Goal: Transaction & Acquisition: Purchase product/service

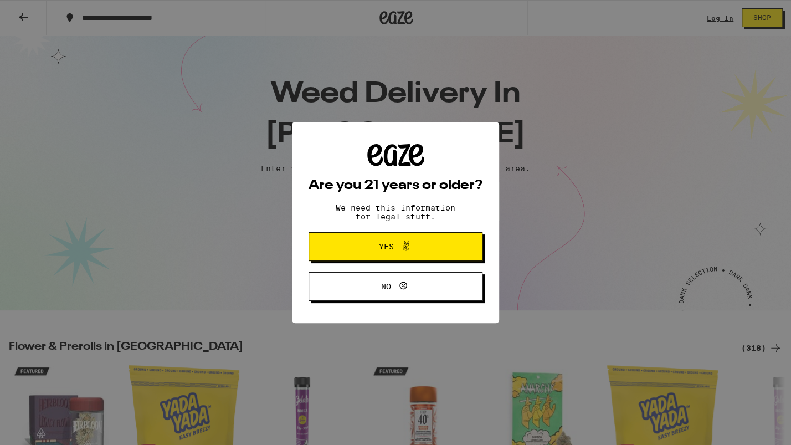
click at [354, 241] on span "Yes" at bounding box center [395, 246] width 84 height 14
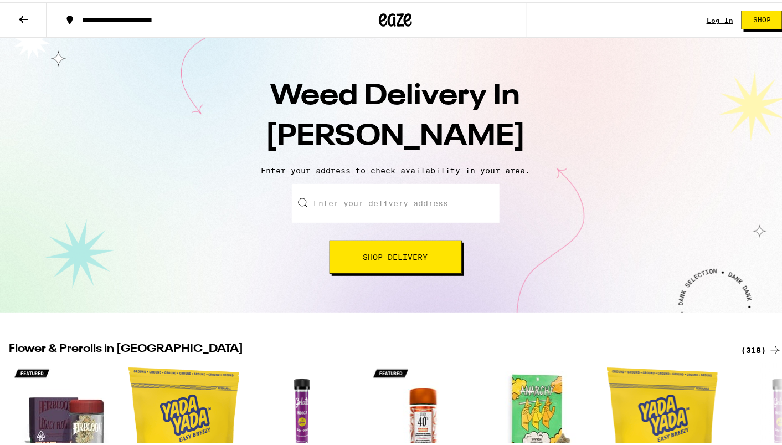
click at [341, 210] on input "Enter your delivery address" at bounding box center [396, 201] width 208 height 39
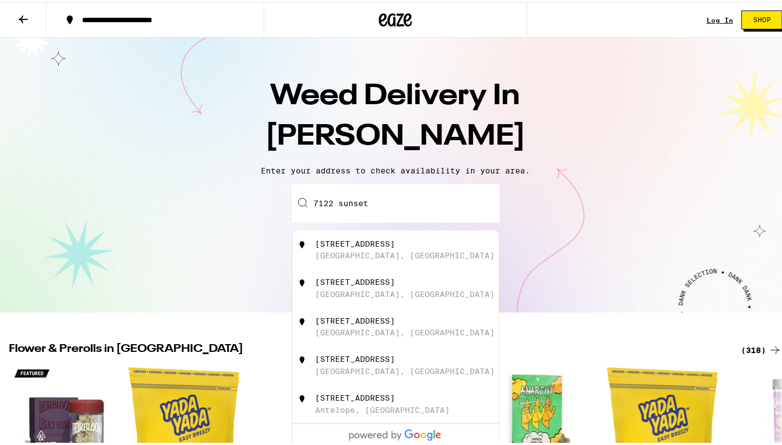
click at [346, 245] on div "[STREET_ADDRESS]" at bounding box center [355, 241] width 80 height 9
type input "[STREET_ADDRESS]"
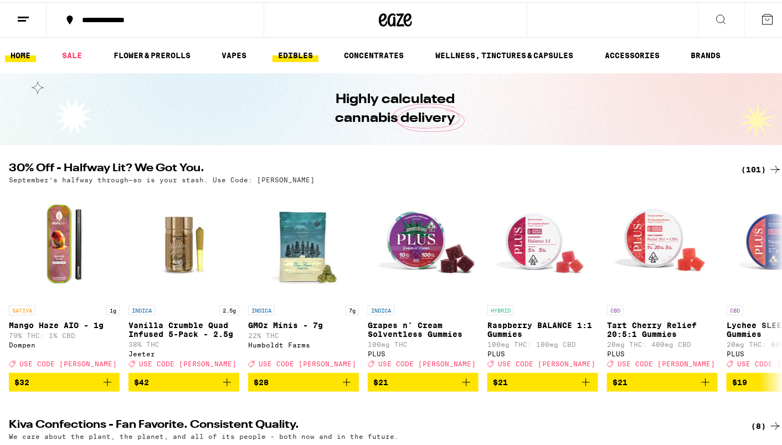
click at [292, 53] on link "EDIBLES" at bounding box center [295, 53] width 46 height 13
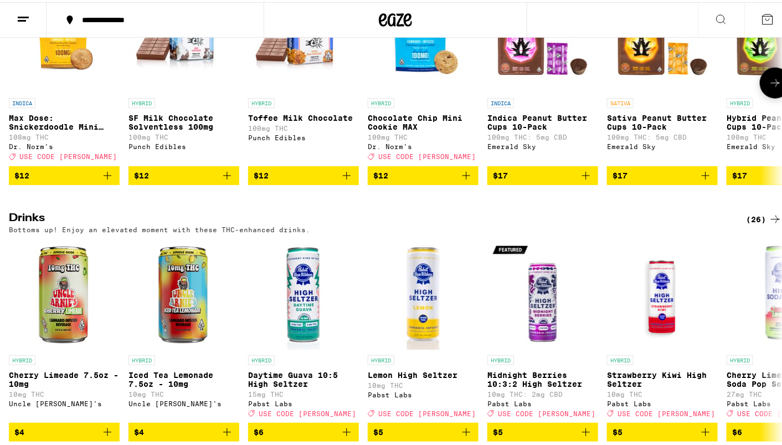
scroll to position [554, 0]
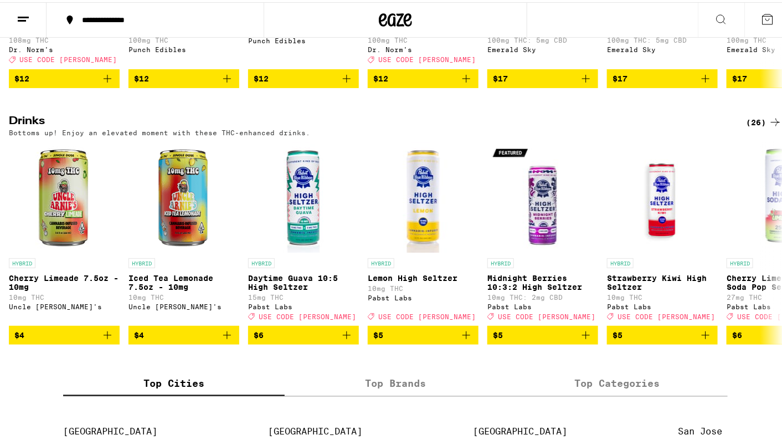
click at [755, 127] on div "(26)" at bounding box center [764, 120] width 36 height 13
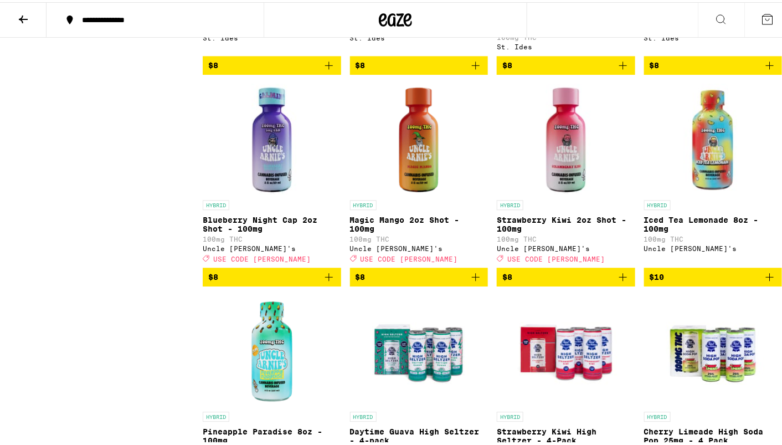
scroll to position [886, 0]
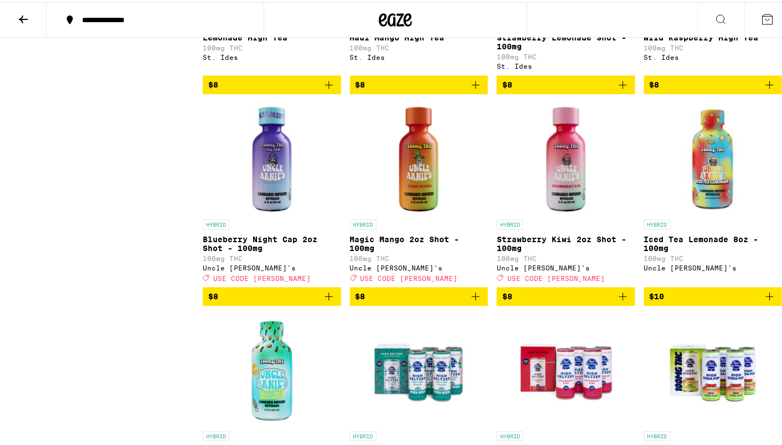
click at [325, 301] on icon "Add to bag" at bounding box center [328, 293] width 13 height 13
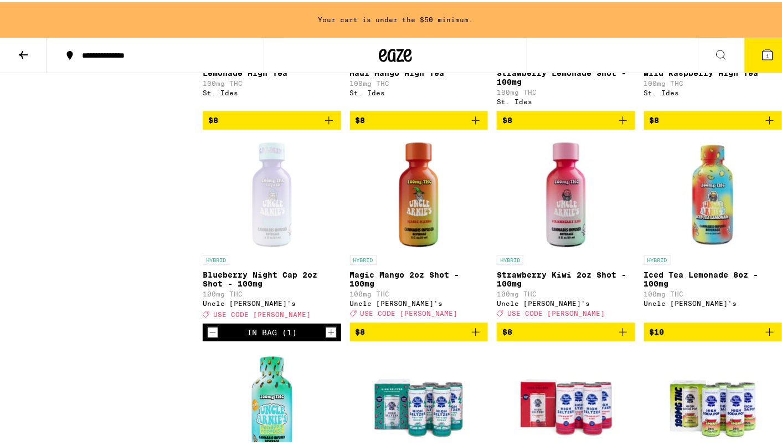
scroll to position [921, 0]
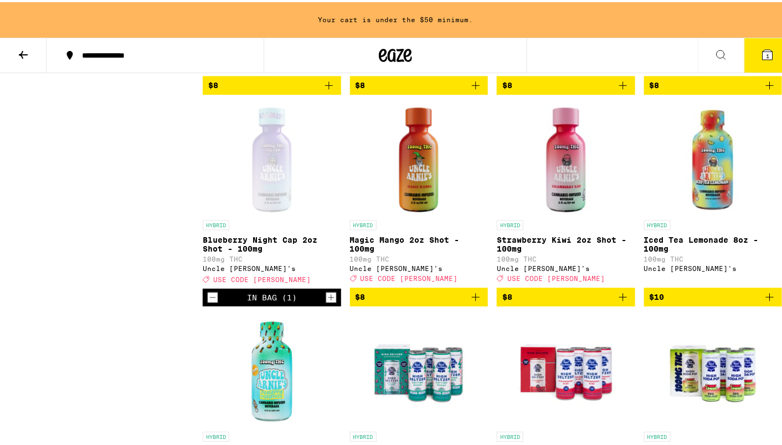
click at [472, 298] on icon "Add to bag" at bounding box center [476, 295] width 8 height 8
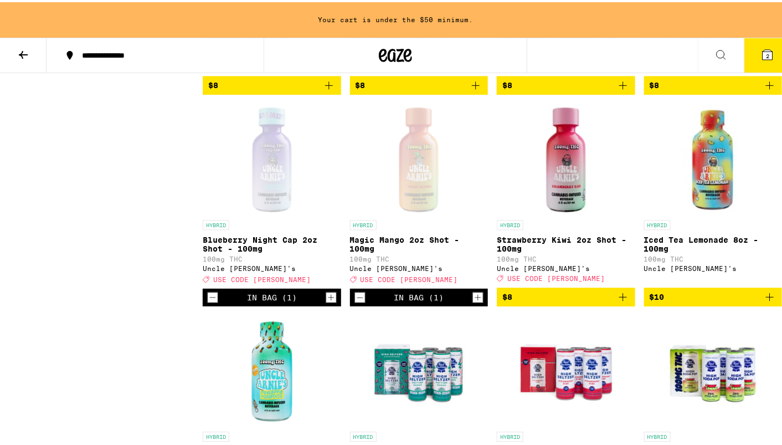
click at [473, 302] on icon "Increment" at bounding box center [478, 295] width 10 height 13
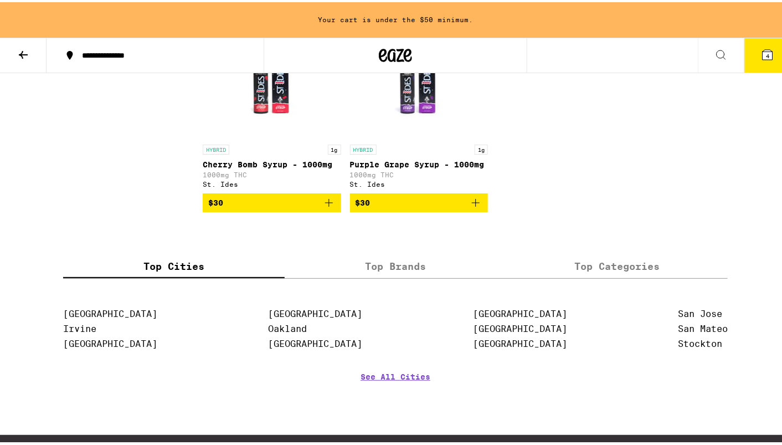
scroll to position [1622, 0]
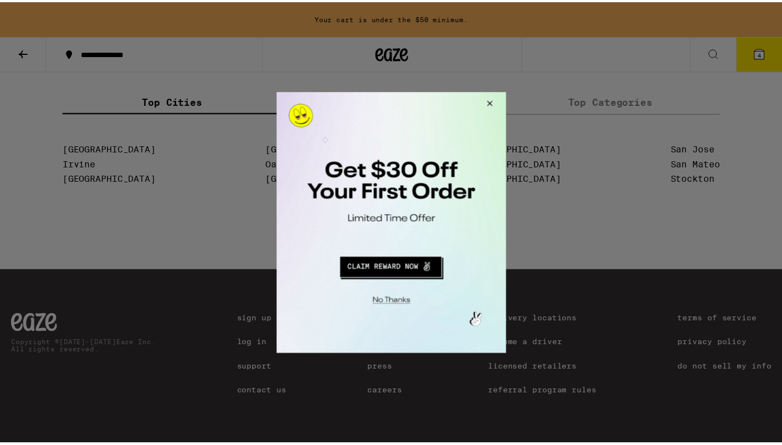
click at [491, 104] on button "Close Modal" at bounding box center [490, 105] width 30 height 27
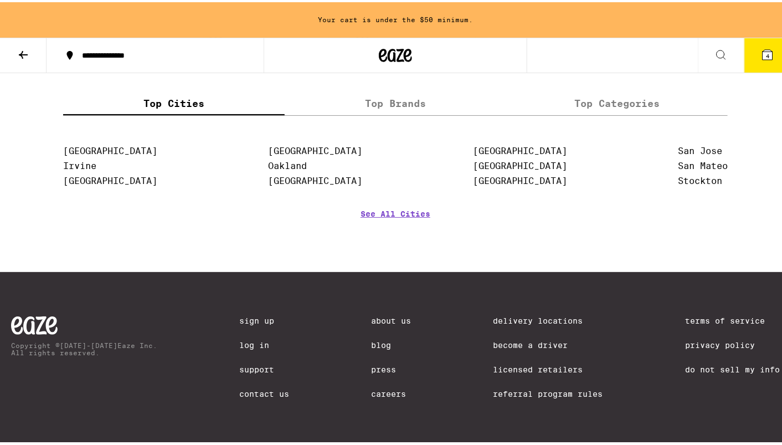
click at [766, 52] on span "4" at bounding box center [767, 53] width 3 height 7
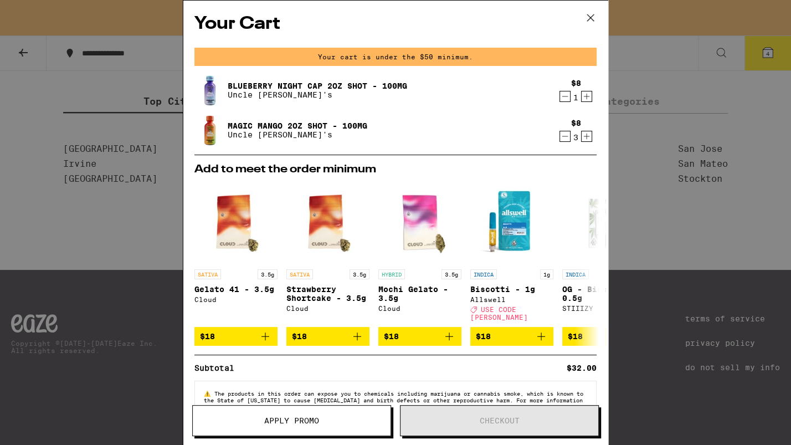
click at [316, 418] on span "Apply Promo" at bounding box center [291, 420] width 55 height 8
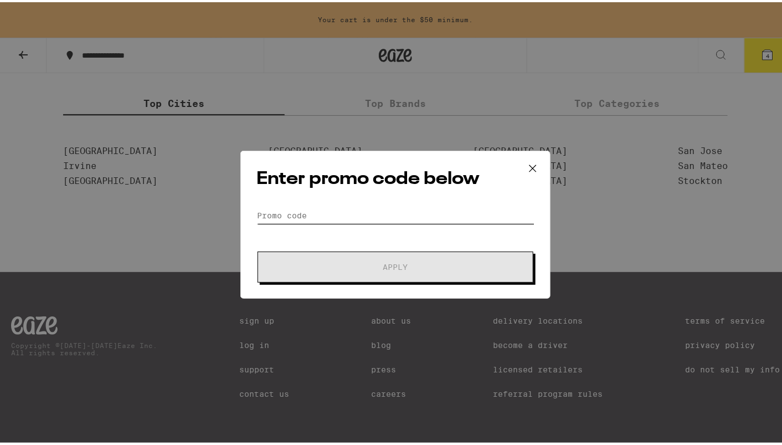
click at [263, 211] on input "Promo Code" at bounding box center [395, 213] width 278 height 17
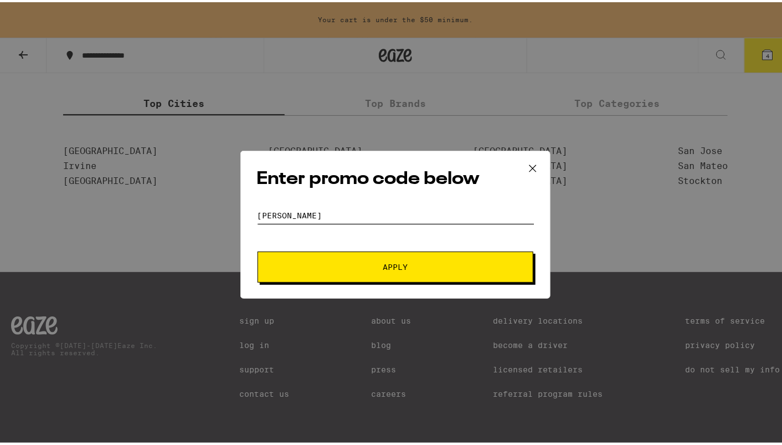
type input "[PERSON_NAME]"
click at [376, 260] on button "Apply" at bounding box center [396, 264] width 276 height 31
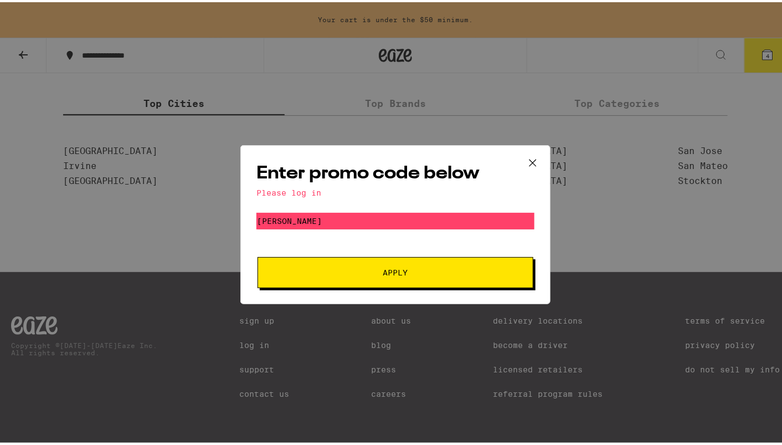
click at [393, 274] on span "Apply" at bounding box center [395, 270] width 25 height 8
click at [533, 163] on icon at bounding box center [532, 160] width 17 height 17
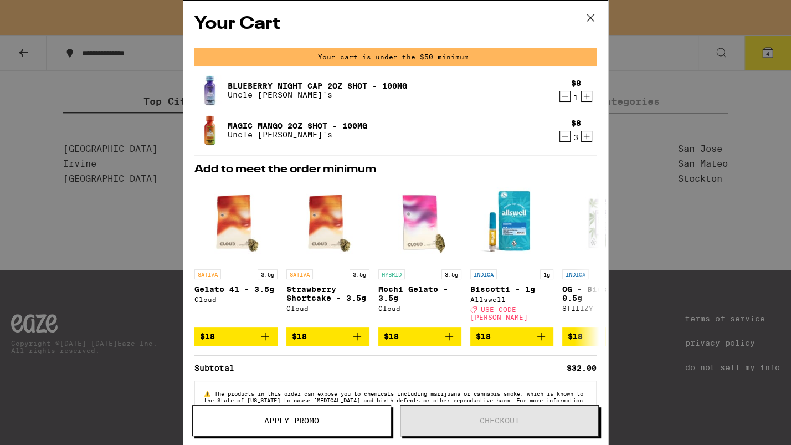
click at [590, 15] on icon at bounding box center [590, 17] width 17 height 17
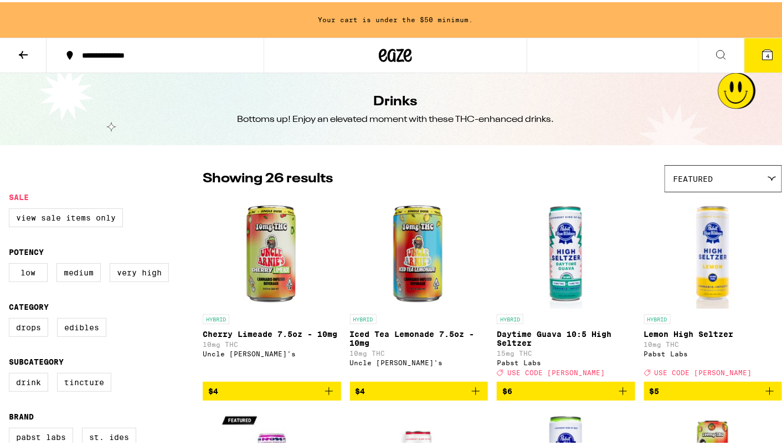
click at [18, 50] on icon at bounding box center [23, 52] width 13 height 13
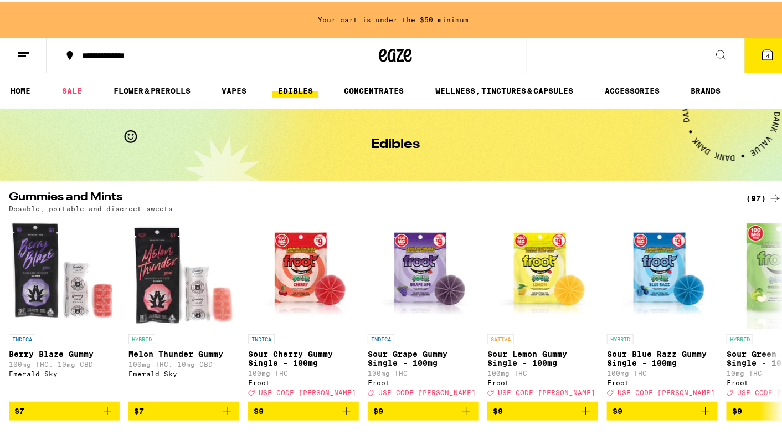
click at [141, 49] on div "**********" at bounding box center [160, 53] width 169 height 8
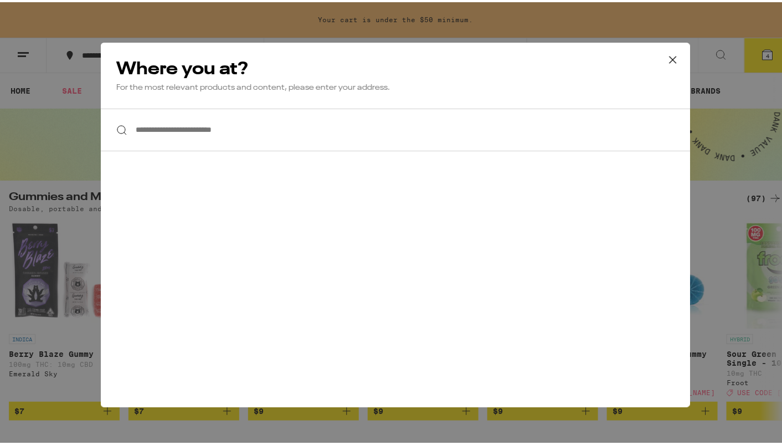
click at [670, 58] on icon at bounding box center [673, 57] width 7 height 7
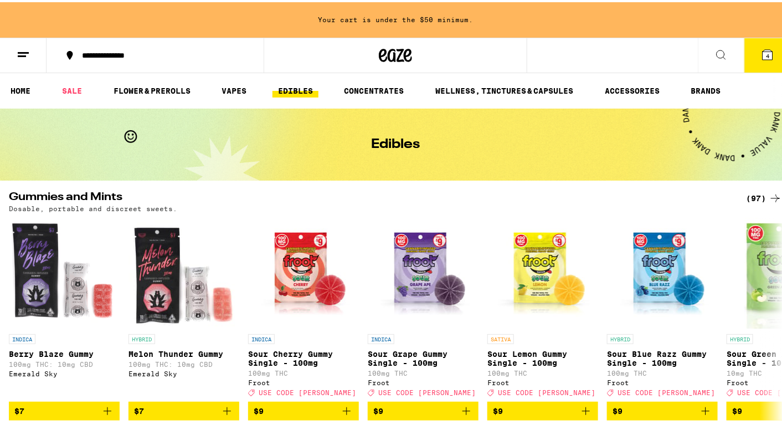
drag, startPoint x: 234, startPoint y: 58, endPoint x: 67, endPoint y: 53, distance: 167.3
click at [67, 53] on button "**********" at bounding box center [155, 53] width 217 height 33
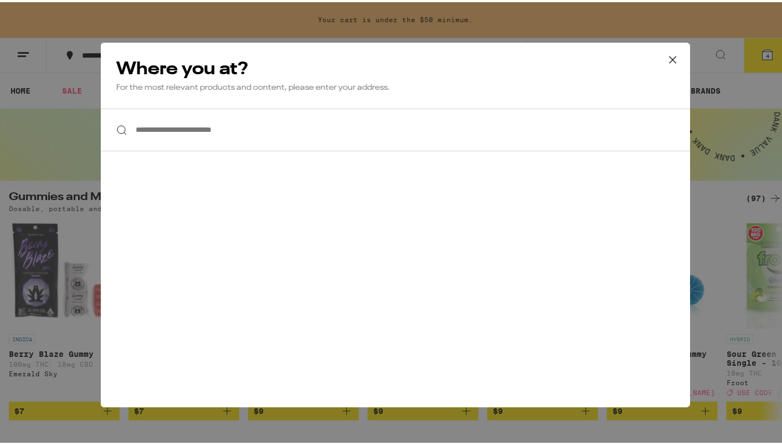
click at [666, 54] on icon at bounding box center [673, 57] width 17 height 17
